Goal: Find specific page/section

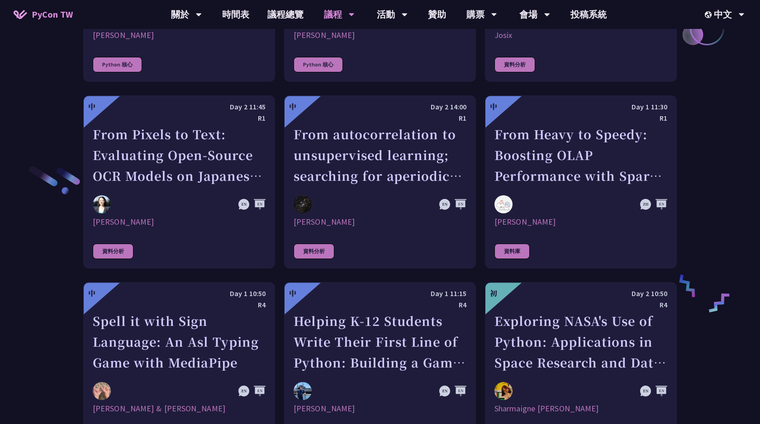
scroll to position [1437, 0]
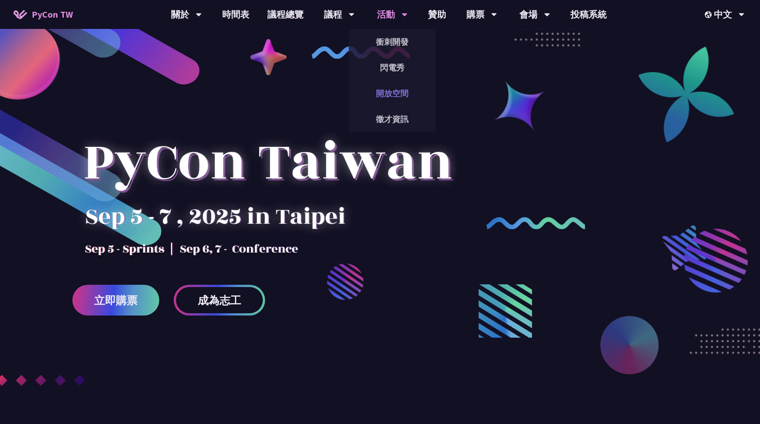
click at [403, 92] on link "開放空間" at bounding box center [392, 93] width 87 height 21
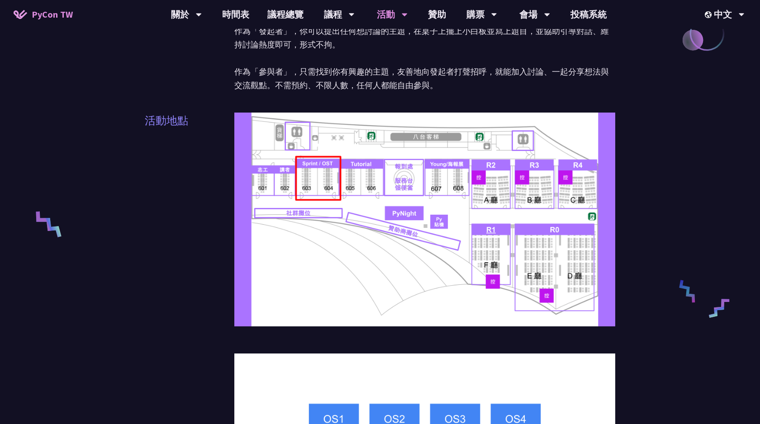
scroll to position [224, 0]
